Goal: Transaction & Acquisition: Purchase product/service

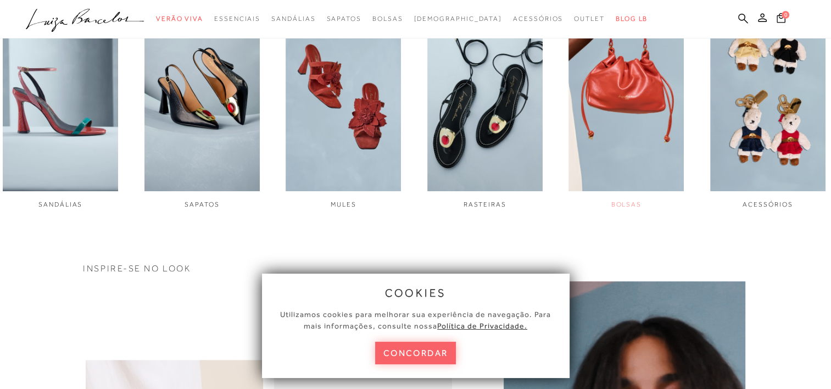
click at [612, 123] on img "5 / 6" at bounding box center [625, 83] width 115 height 216
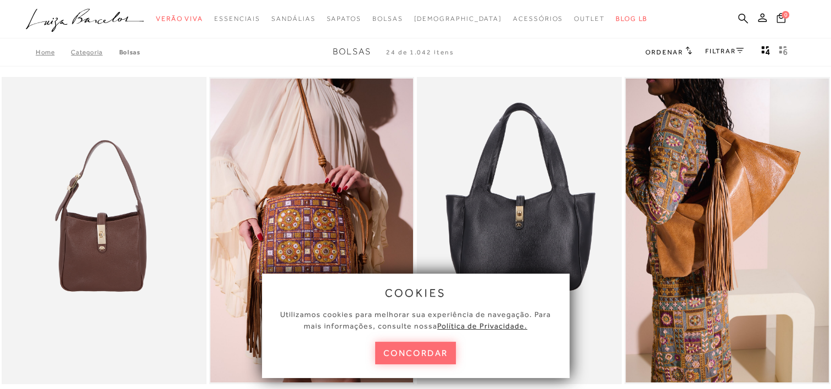
click at [432, 362] on button "concordar" at bounding box center [415, 353] width 81 height 23
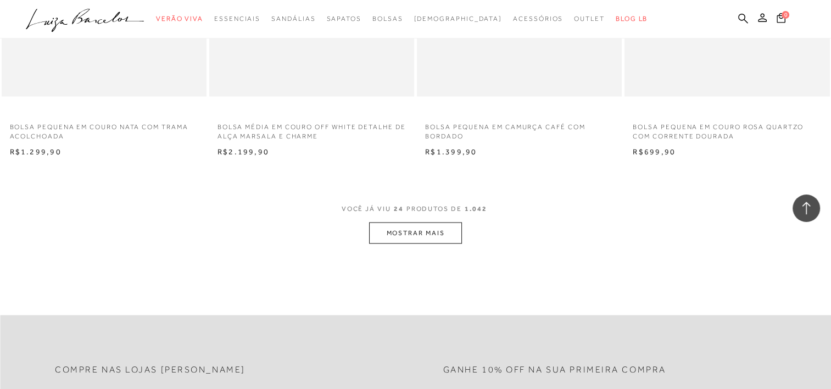
scroll to position [2204, 0]
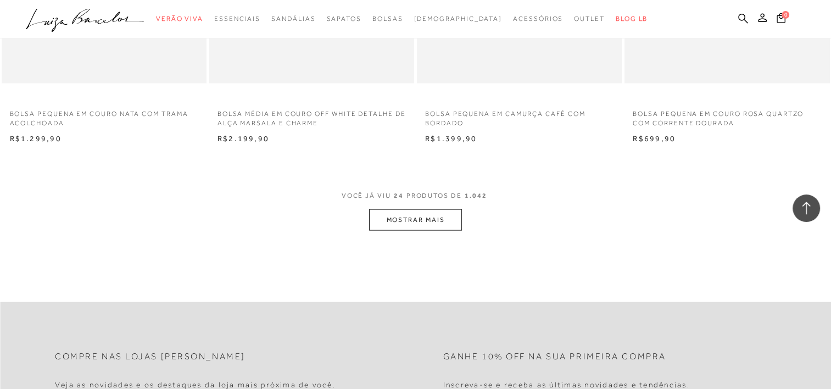
click at [452, 211] on button "MOSTRAR MAIS" at bounding box center [415, 219] width 92 height 21
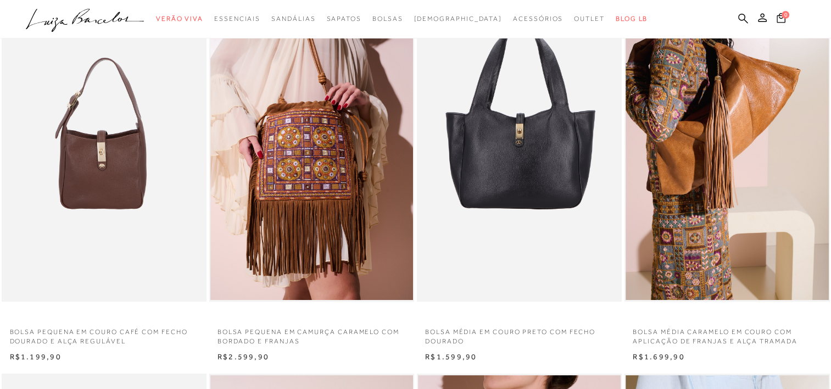
scroll to position [0, 0]
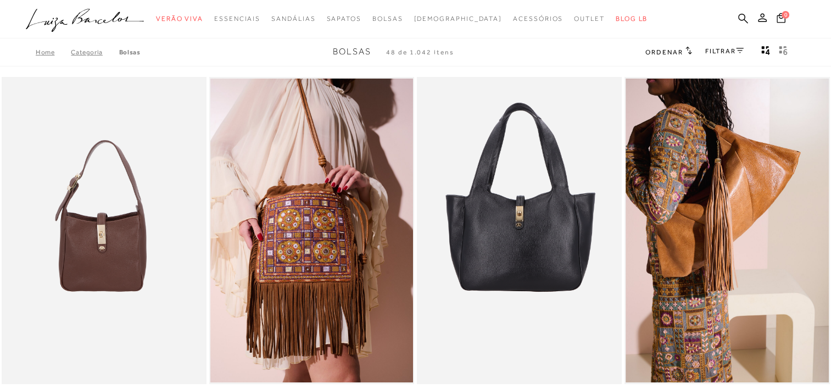
click at [675, 48] on span "Ordenar" at bounding box center [663, 52] width 37 height 8
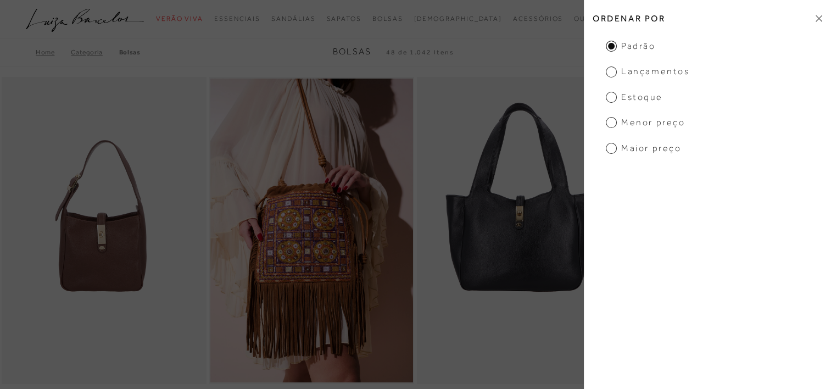
click at [614, 122] on span "Menor preço" at bounding box center [645, 122] width 79 height 12
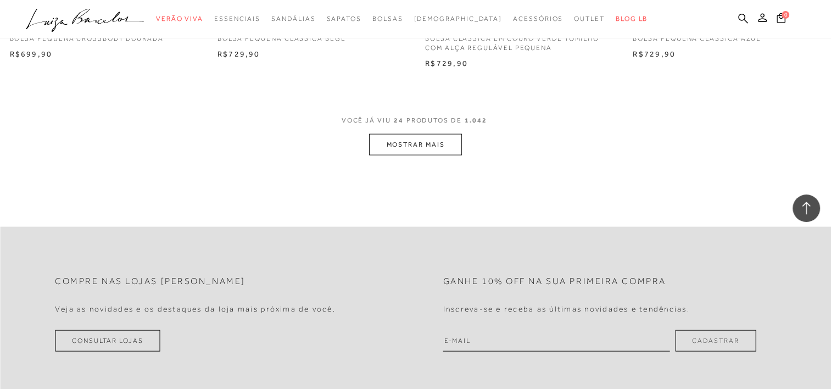
scroll to position [2276, 0]
click at [569, 226] on div "Compre nas lojas [PERSON_NAME] as novidades e os destaques da loja mais próxima…" at bounding box center [415, 307] width 831 height 163
